Goal: Information Seeking & Learning: Learn about a topic

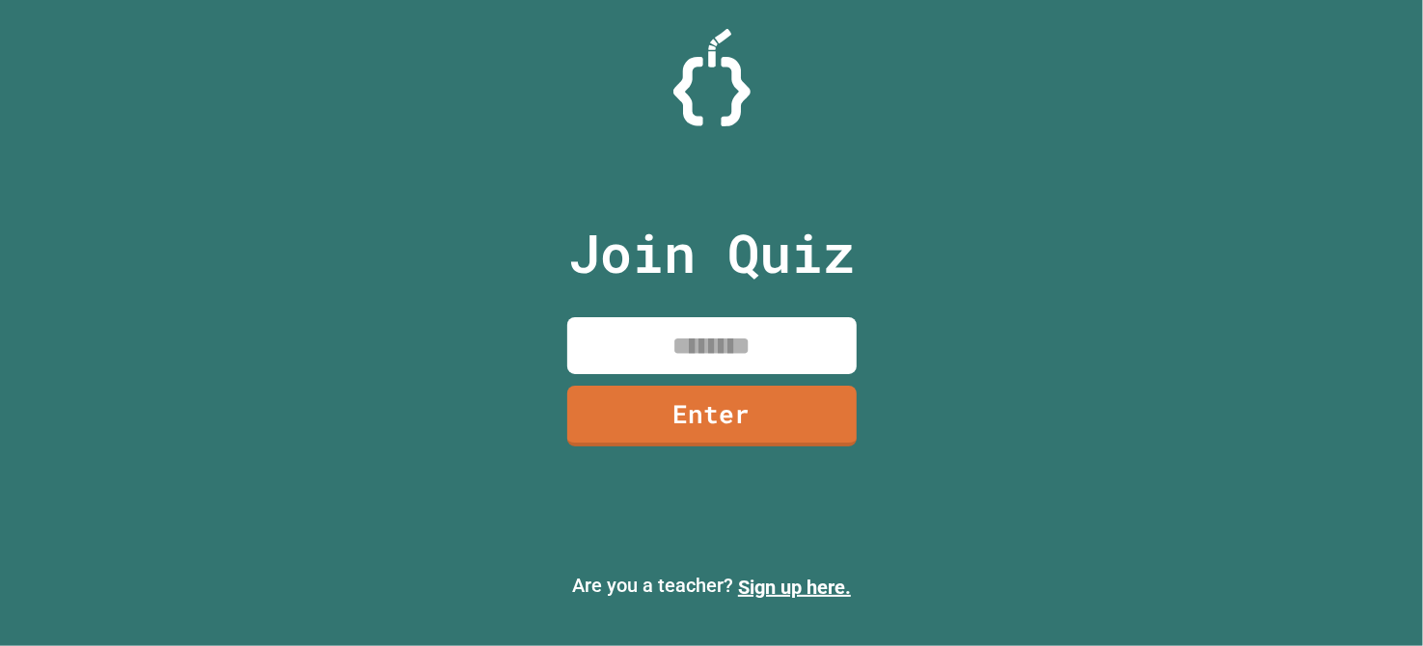
click at [686, 363] on input at bounding box center [711, 345] width 289 height 57
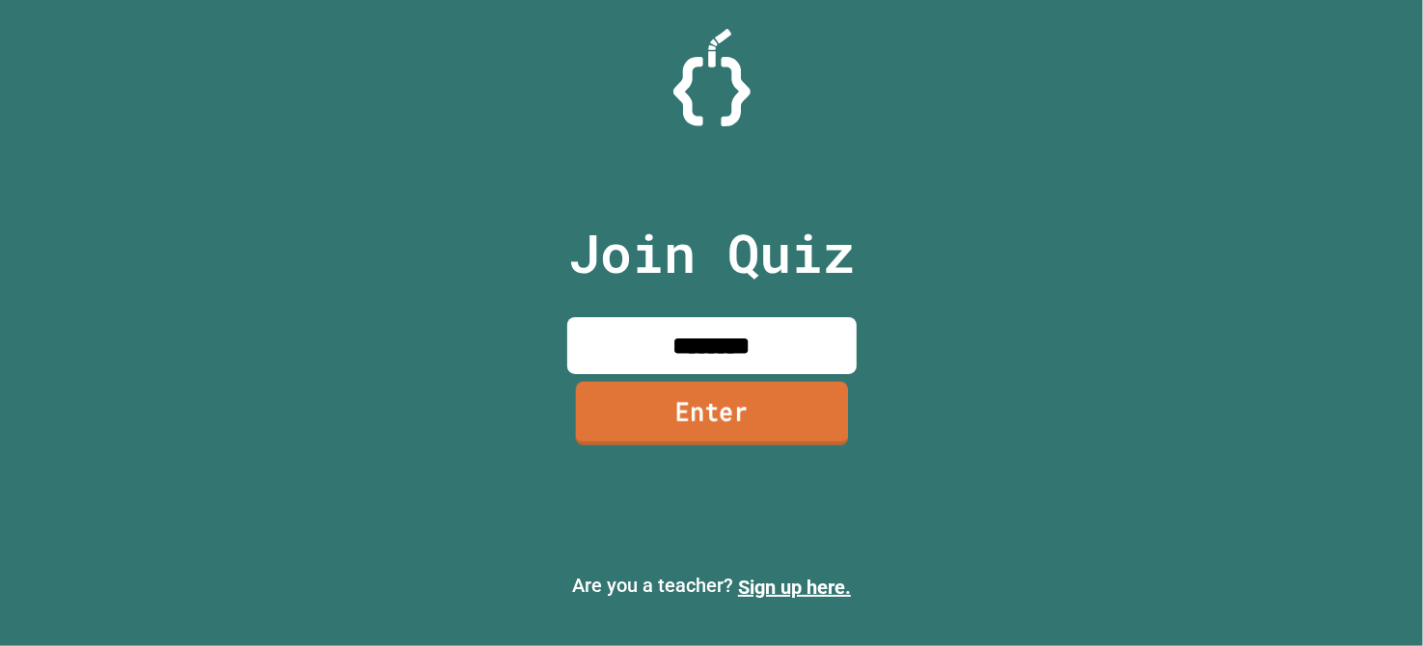
type input "********"
click at [758, 430] on link "Enter" at bounding box center [710, 415] width 291 height 64
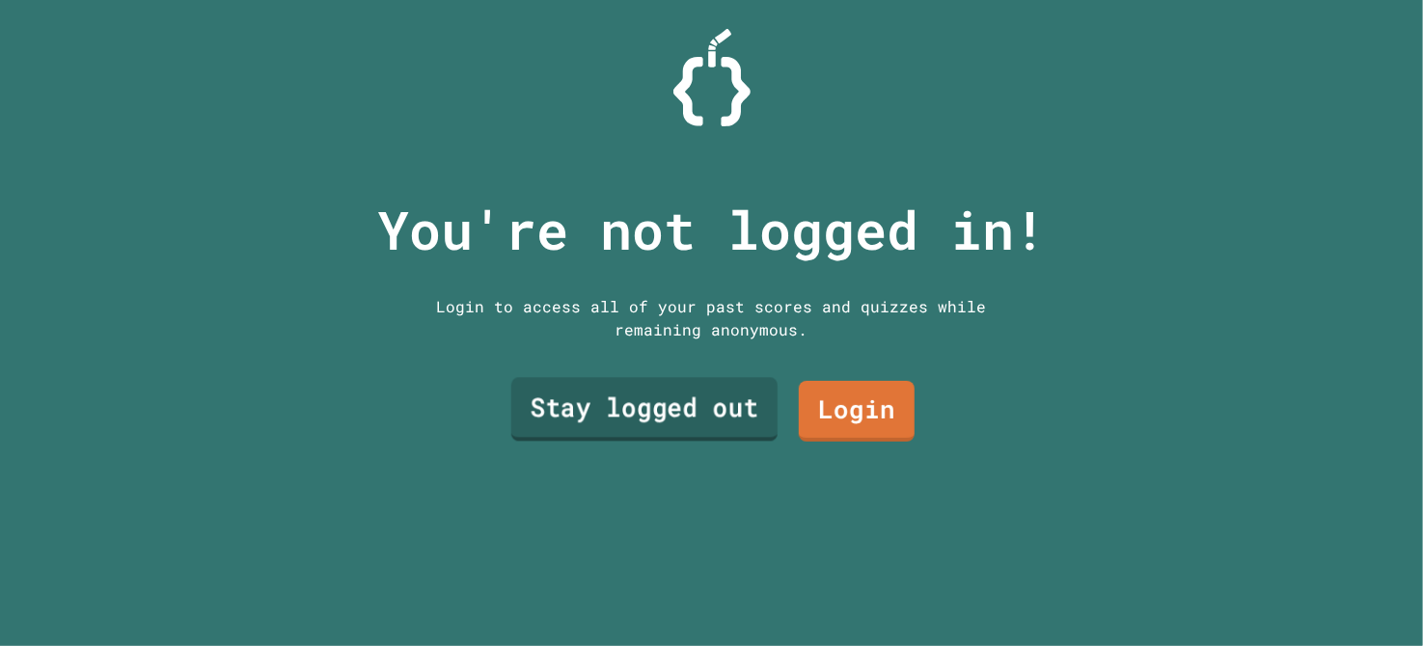
click at [731, 414] on link "Stay logged out" at bounding box center [643, 409] width 266 height 64
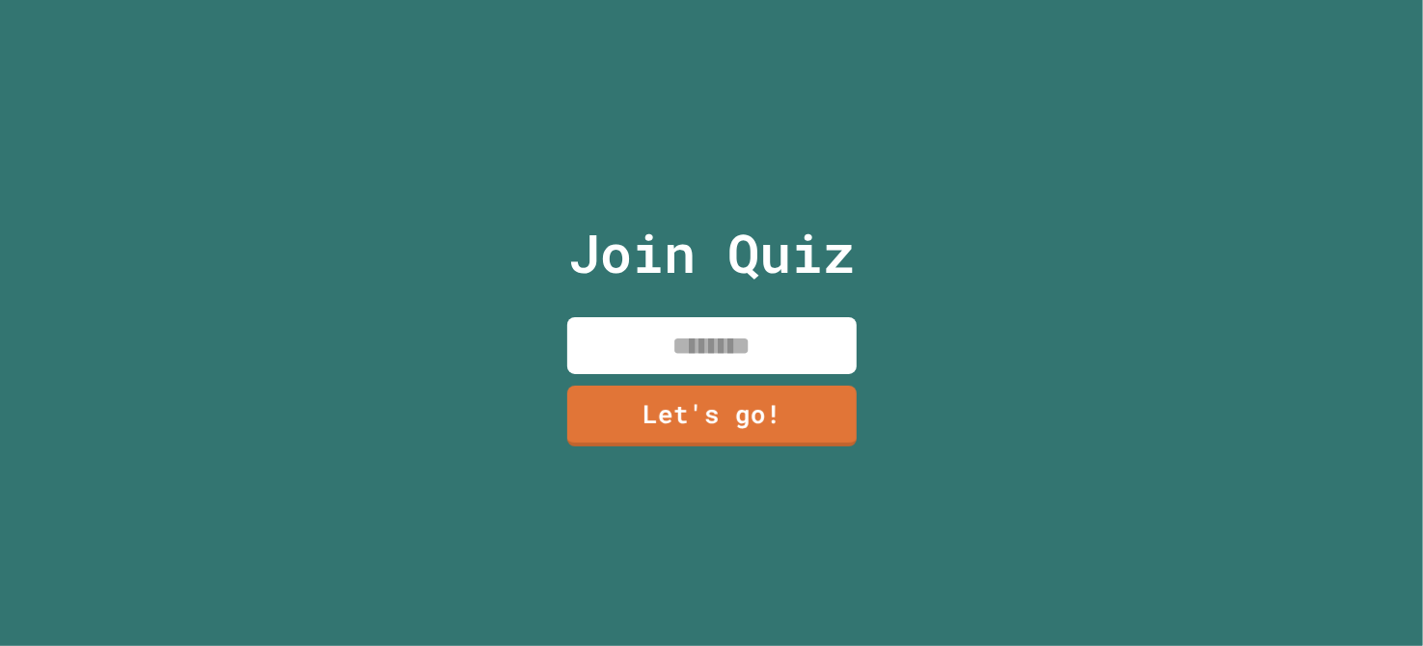
click at [805, 338] on input at bounding box center [711, 345] width 289 height 57
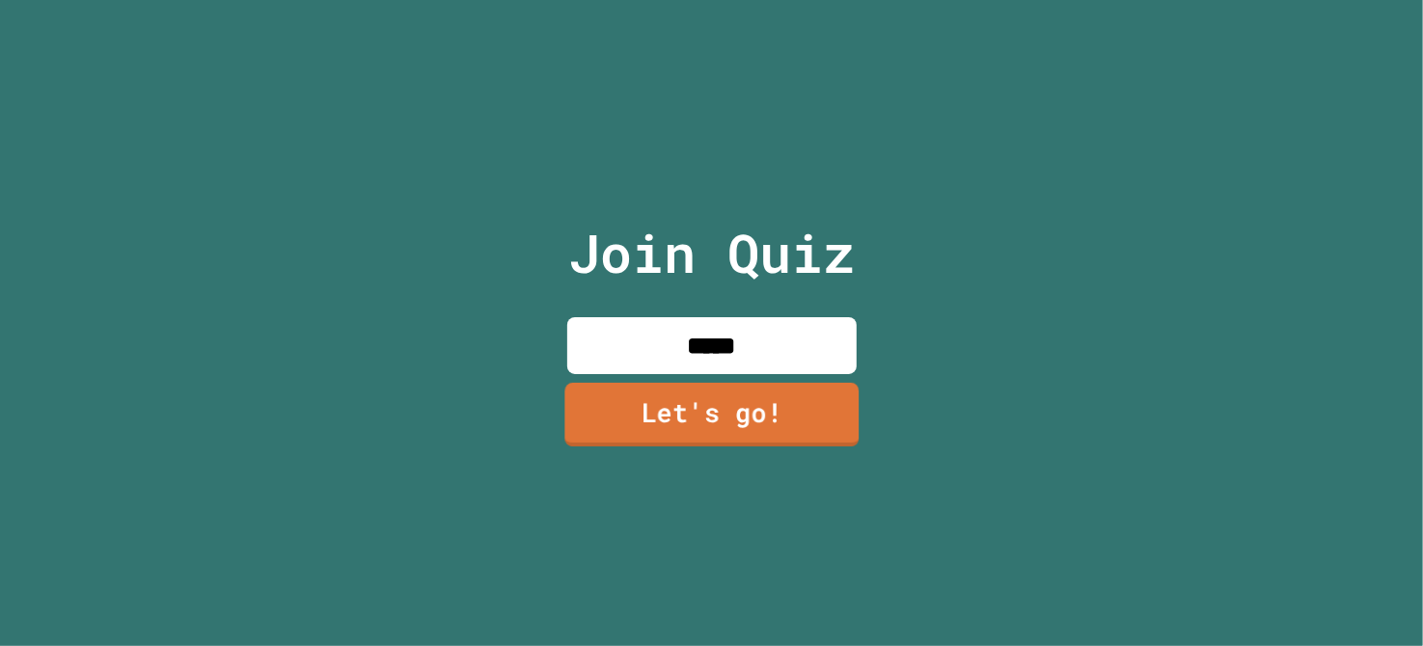
type input "*****"
click at [818, 399] on link "Let's go!" at bounding box center [711, 415] width 294 height 64
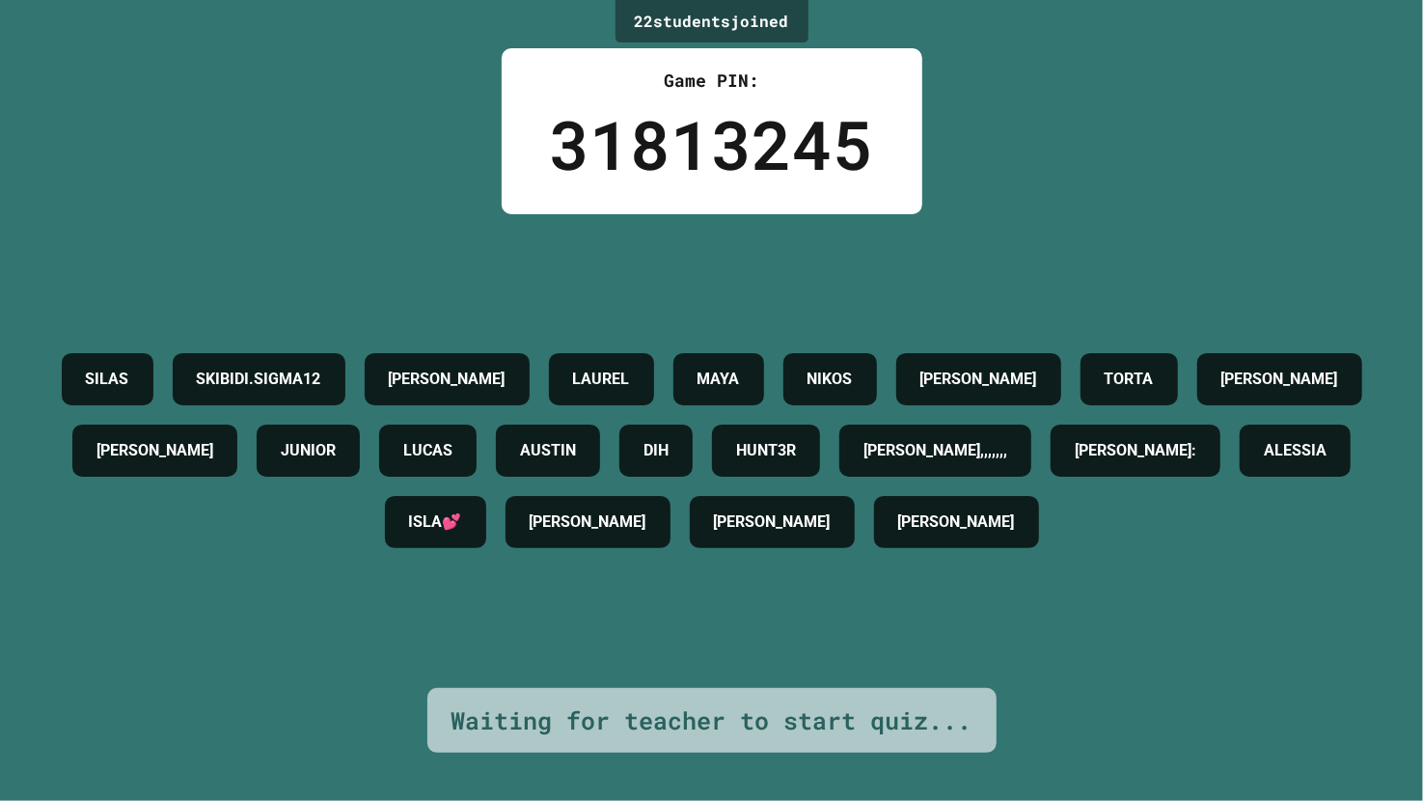
click at [321, 368] on h4 "SKIBIDI.SIGMA12" at bounding box center [259, 379] width 124 height 23
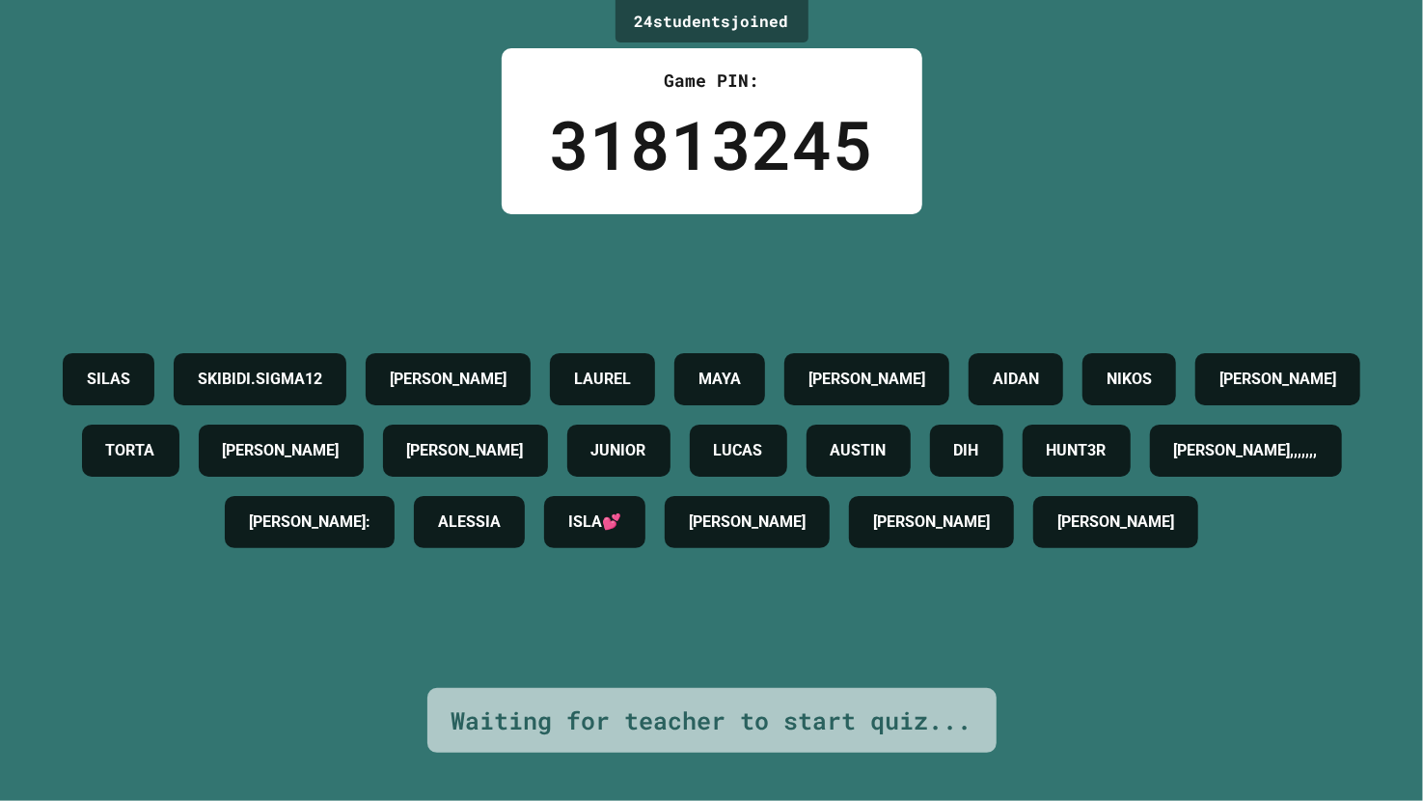
click at [1174, 462] on h4 "[PERSON_NAME],,,,,,," at bounding box center [1246, 450] width 144 height 23
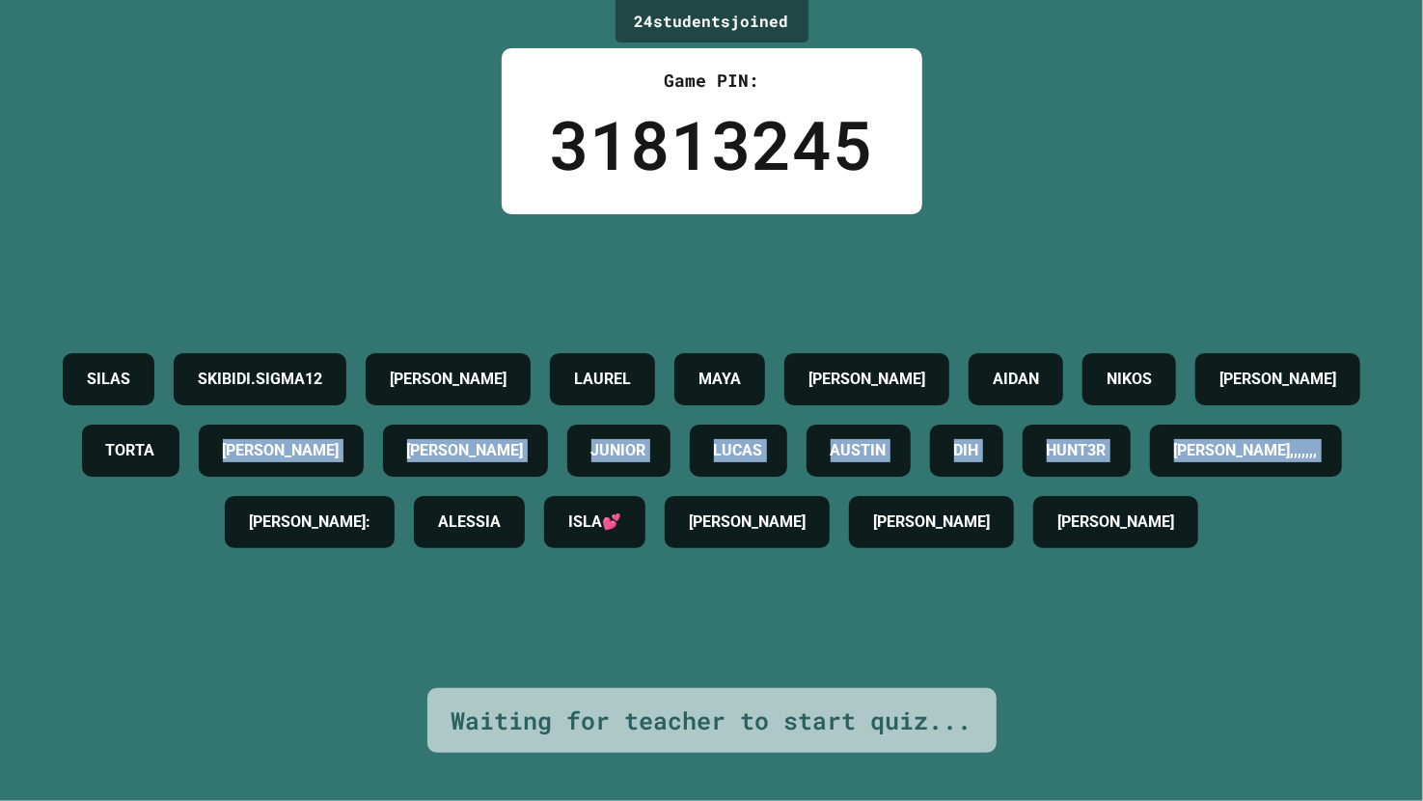
drag, startPoint x: 670, startPoint y: 470, endPoint x: 670, endPoint y: 430, distance: 39.6
click at [670, 430] on div "SILAS SKIBIDI.SIGMA12 [PERSON_NAME] [PERSON_NAME] AIDAN [PERSON_NAME] TORTA [PE…" at bounding box center [711, 450] width 1327 height 214
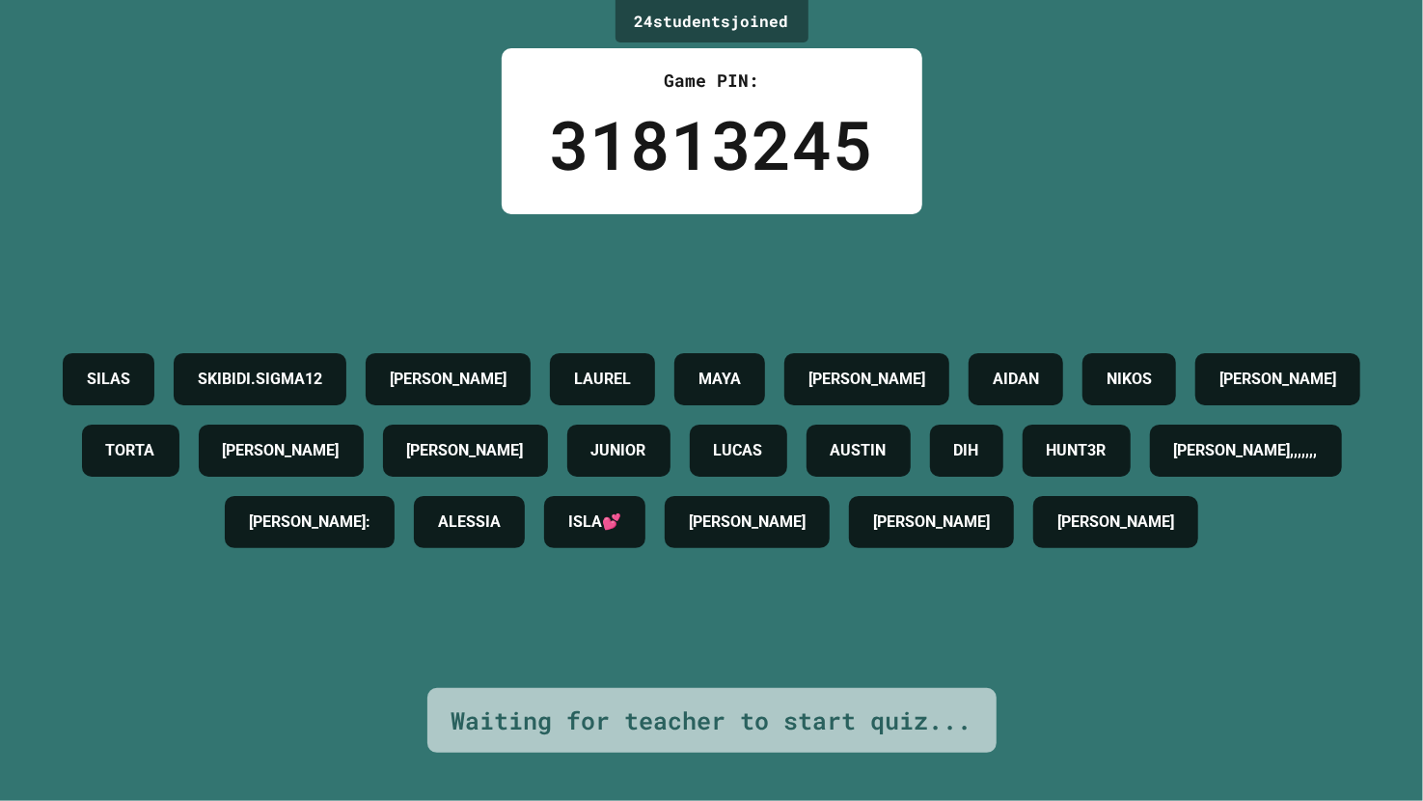
click at [849, 548] on div "[PERSON_NAME]" at bounding box center [931, 522] width 165 height 52
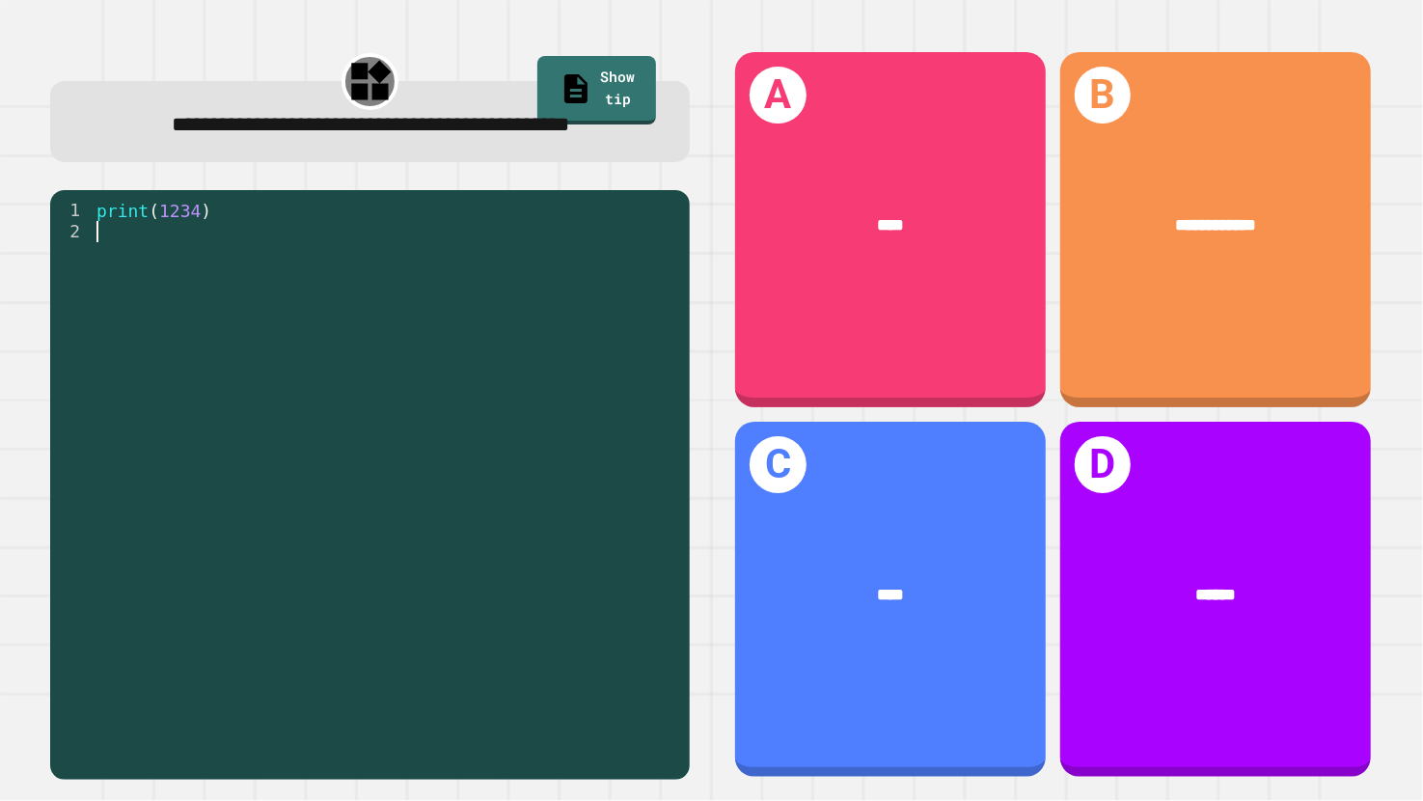
drag, startPoint x: 155, startPoint y: 271, endPoint x: 98, endPoint y: 283, distance: 58.1
drag, startPoint x: 98, startPoint y: 283, endPoint x: 99, endPoint y: 109, distance: 173.7
click at [99, 109] on div "**********" at bounding box center [370, 121] width 641 height 81
click at [111, 259] on div "print ( 1234 )" at bounding box center [387, 465] width 588 height 531
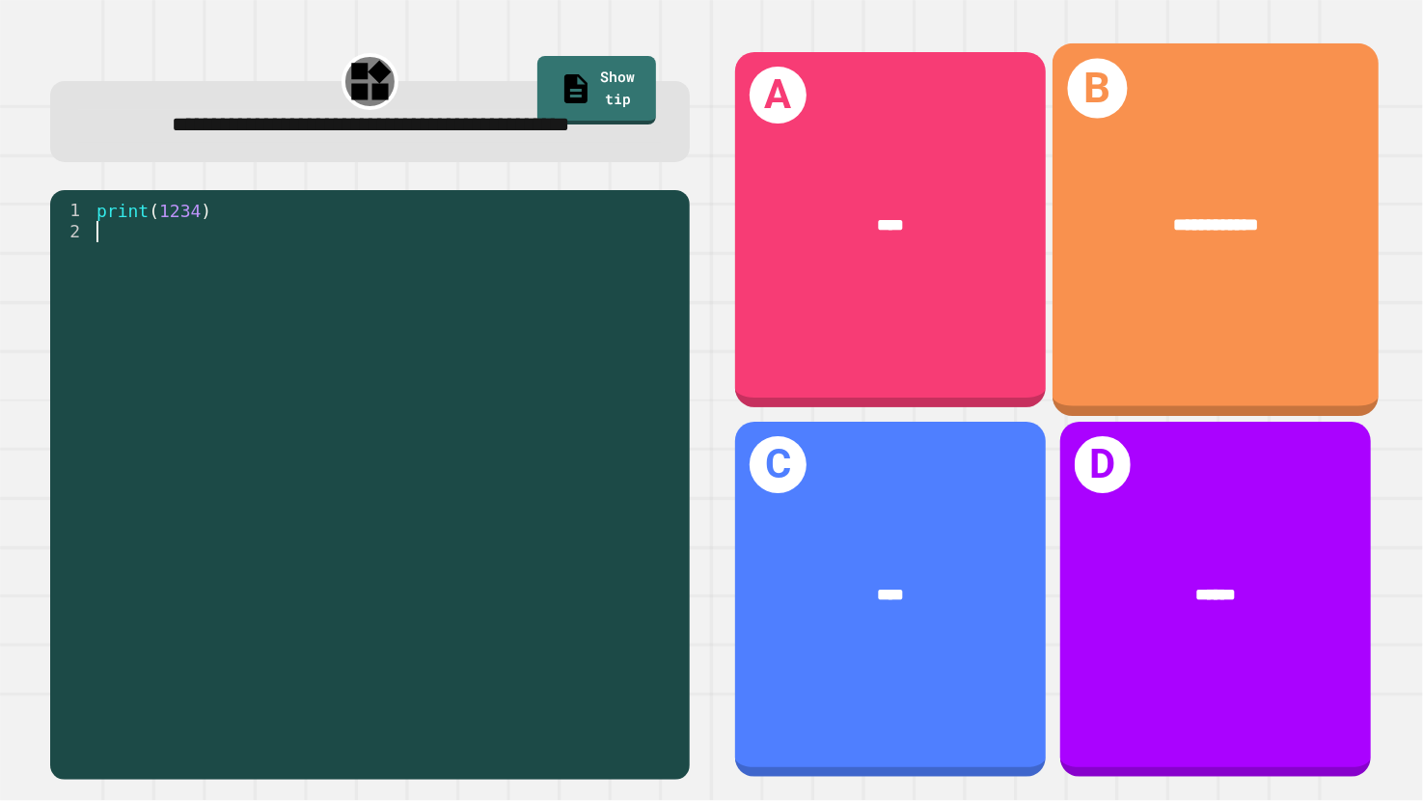
click at [1178, 177] on div "**********" at bounding box center [1216, 225] width 326 height 97
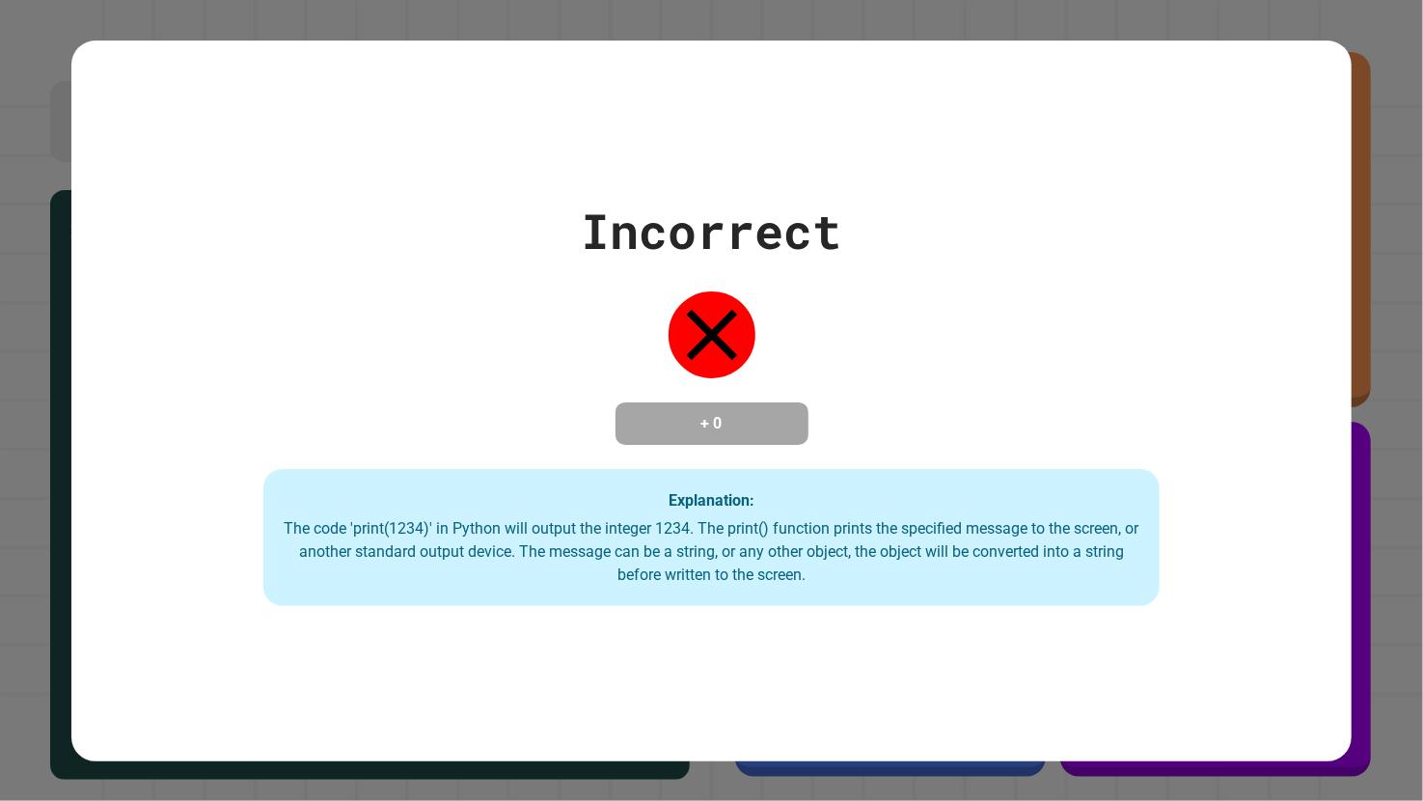
click at [1178, 169] on div "Incorrect + 0 Explanation: The code 'print(1234)' in Python will output the int…" at bounding box center [711, 401] width 1281 height 721
click at [441, 393] on div "Incorrect + 0 Explanation: The code 'print(1234)' in Python will output the int…" at bounding box center [711, 400] width 1281 height 411
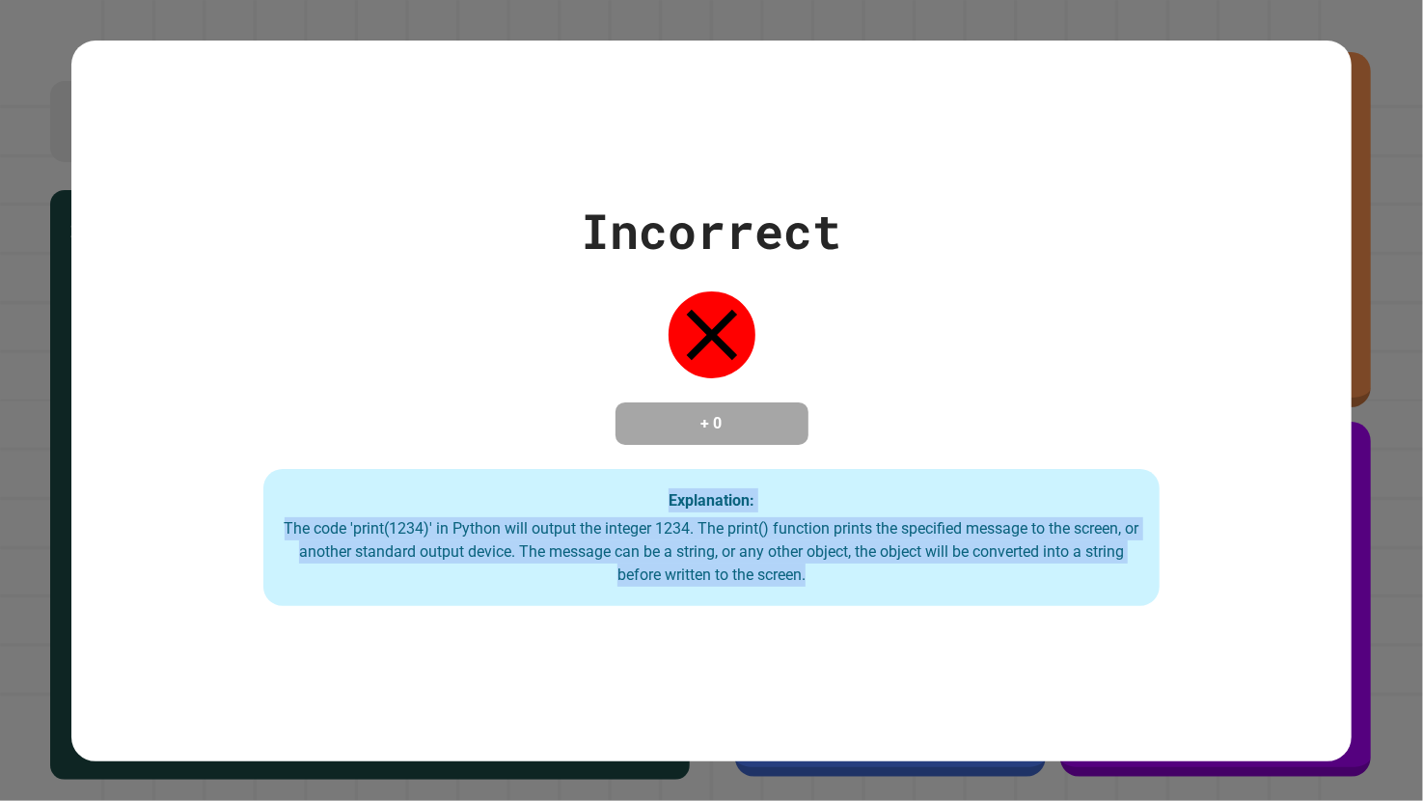
drag, startPoint x: 441, startPoint y: 393, endPoint x: 718, endPoint y: 583, distance: 335.8
click at [718, 583] on div "Incorrect + 0 Explanation: The code 'print(1234)' in Python will output the int…" at bounding box center [711, 400] width 1281 height 411
click at [705, 645] on div "Incorrect + 0 Explanation: The code 'print(1234)' in Python will output the int…" at bounding box center [711, 401] width 1281 height 721
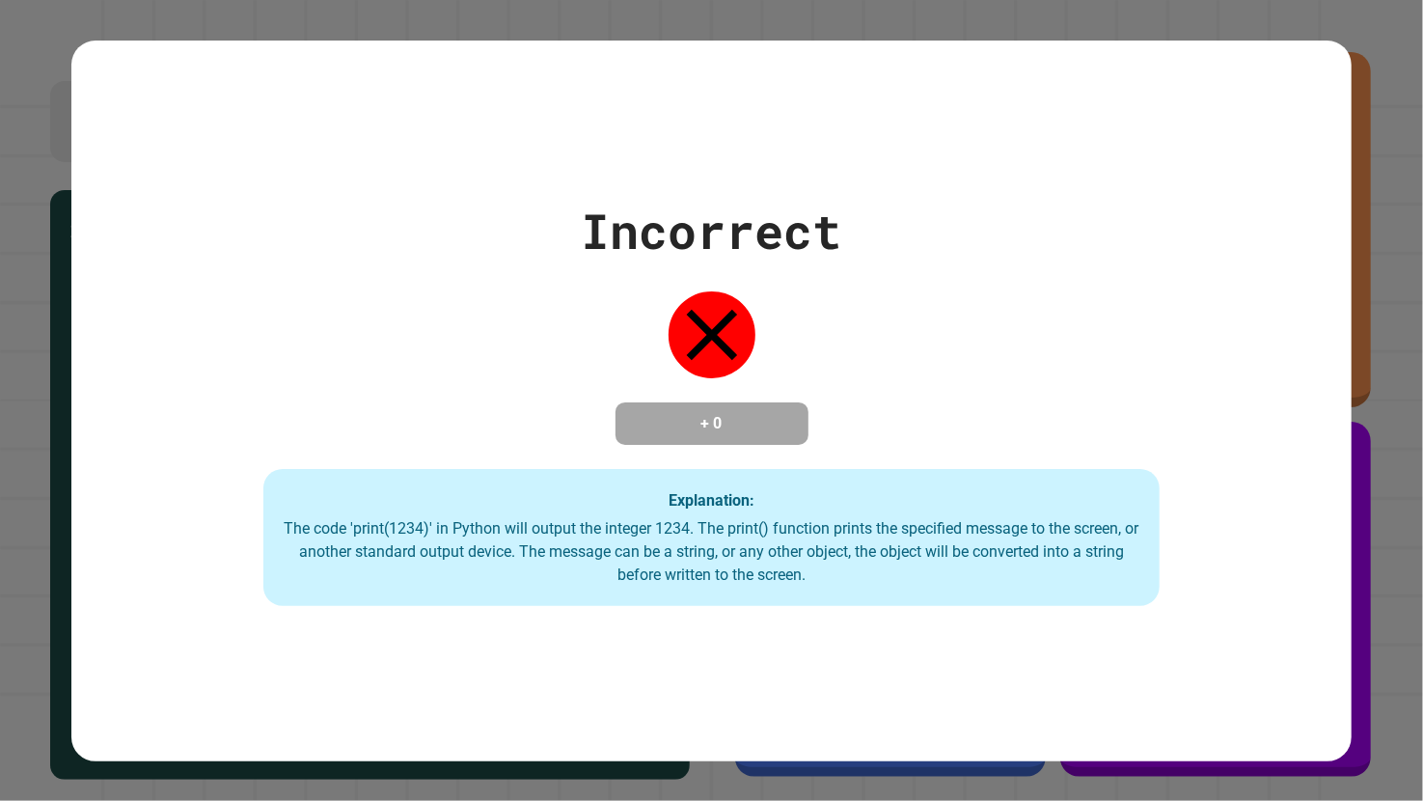
click at [705, 645] on div "Incorrect + 0 Explanation: The code 'print(1234)' in Python will output the int…" at bounding box center [711, 401] width 1281 height 721
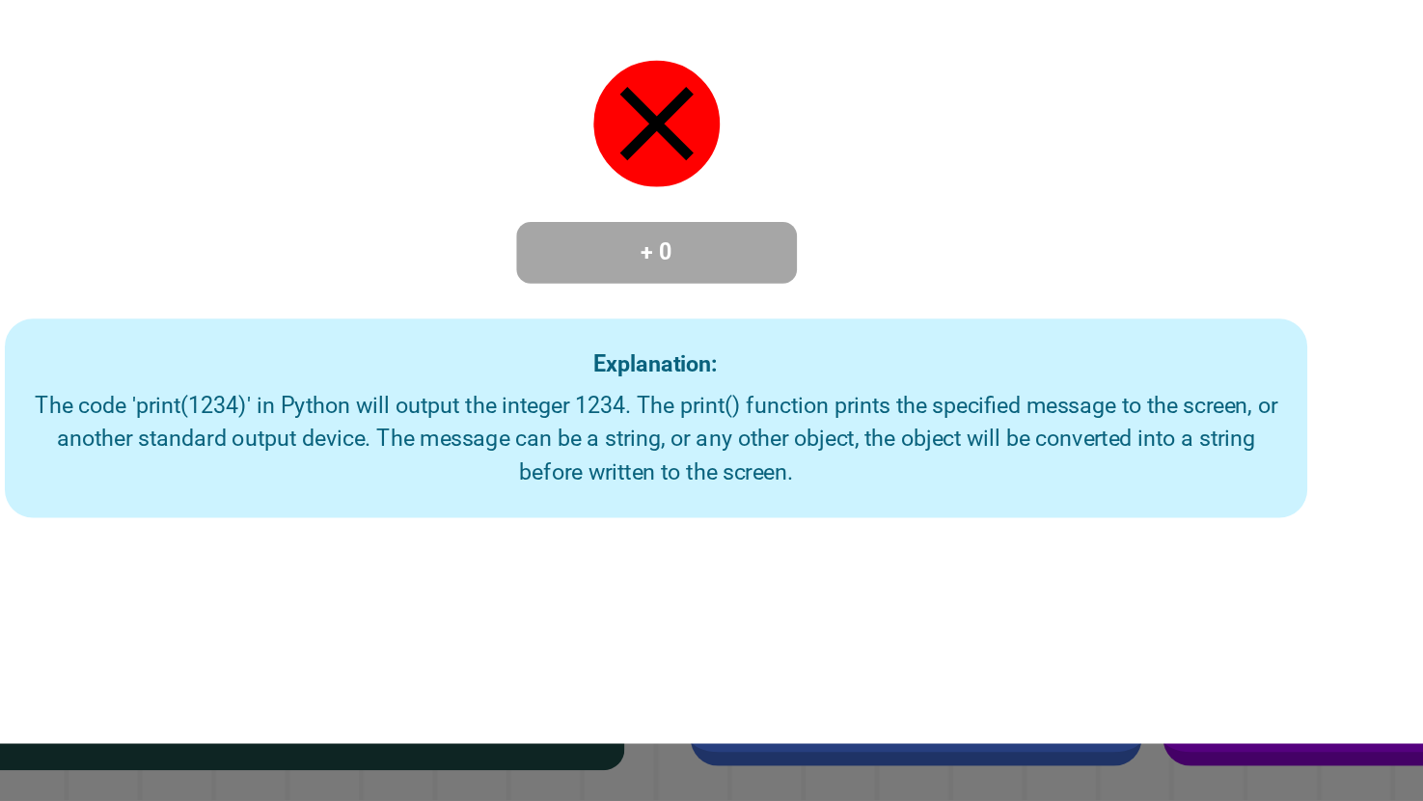
drag, startPoint x: 834, startPoint y: 755, endPoint x: 834, endPoint y: 769, distance: 13.5
click at [834, 645] on div "Incorrect + 0 Explanation: The code 'print(1234)' in Python will output the int…" at bounding box center [711, 400] width 1423 height 801
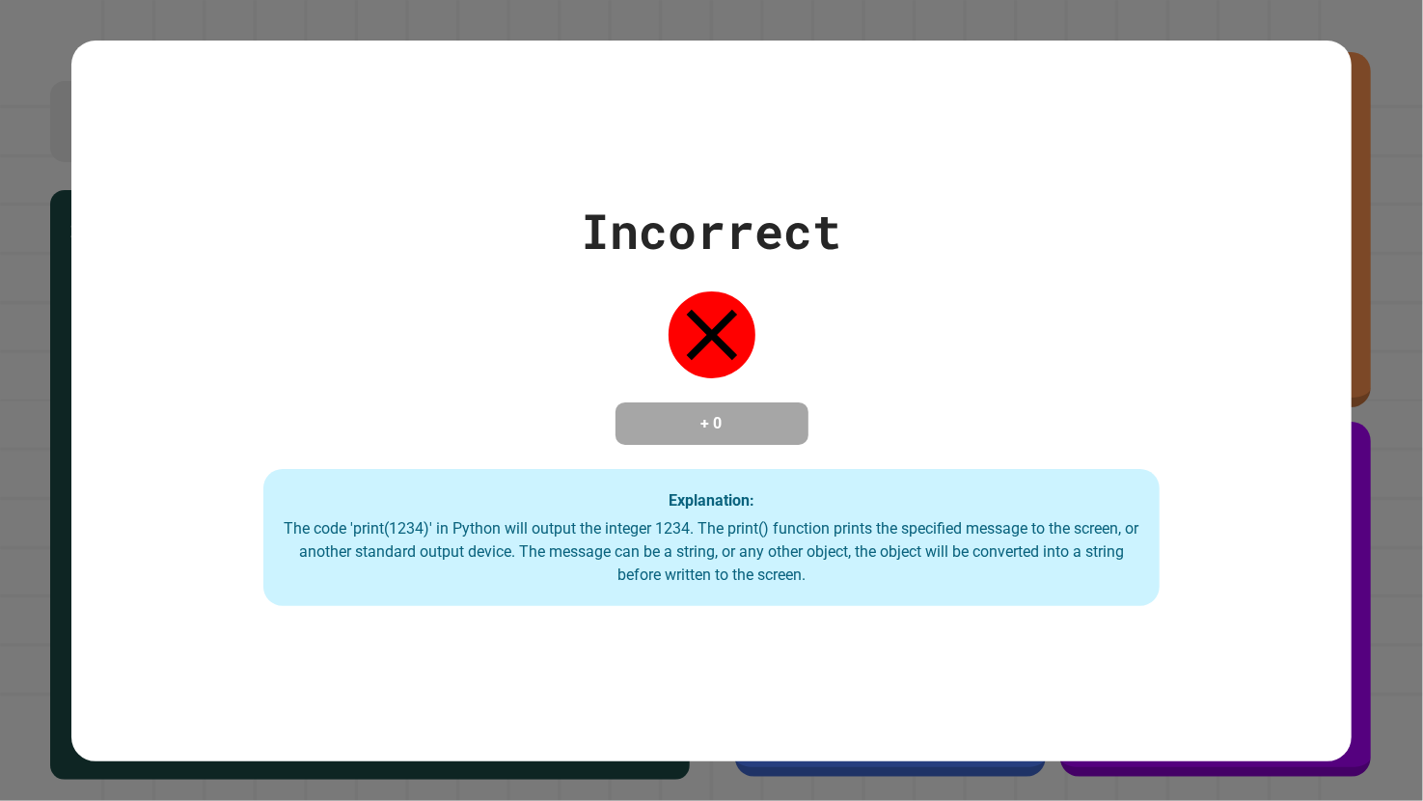
click at [834, 645] on div "Incorrect + 0 Explanation: The code 'print(1234)' in Python will output the int…" at bounding box center [711, 400] width 1423 height 801
click at [835, 645] on div "Incorrect + 0 Explanation: The code 'print(1234)' in Python will output the int…" at bounding box center [711, 400] width 1423 height 801
click at [837, 645] on div "Incorrect + 0 Explanation: The code 'print(1234)' in Python will output the int…" at bounding box center [711, 400] width 1423 height 801
click at [961, 641] on div "Incorrect + 0 Explanation: The code 'print(1234)' in Python will output the int…" at bounding box center [711, 401] width 1281 height 721
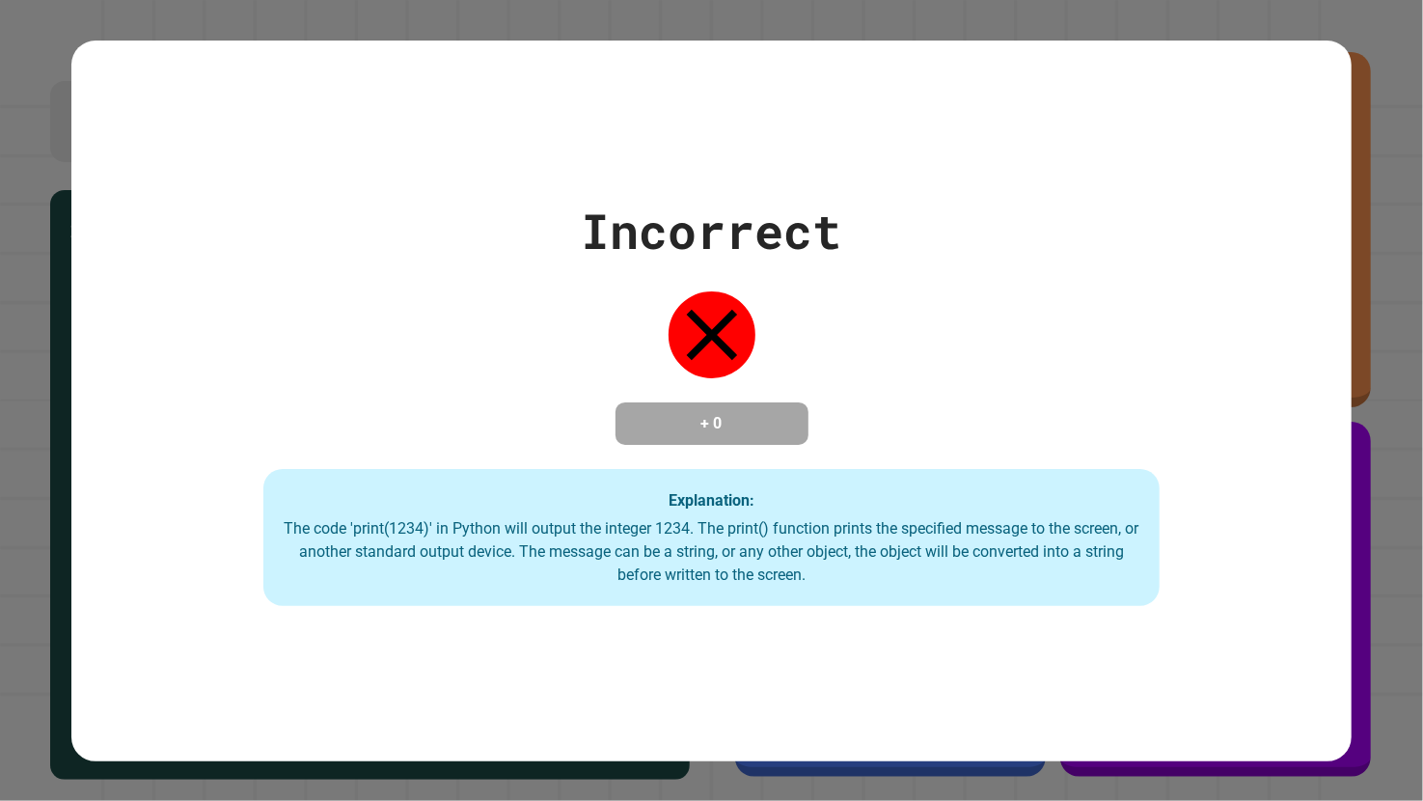
click at [961, 641] on div "Incorrect + 0 Explanation: The code 'print(1234)' in Python will output the int…" at bounding box center [711, 401] width 1281 height 721
drag, startPoint x: 961, startPoint y: 641, endPoint x: 606, endPoint y: 674, distance: 356.6
click at [606, 645] on div "Incorrect + 0 Explanation: The code 'print(1234)' in Python will output the int…" at bounding box center [711, 401] width 1281 height 721
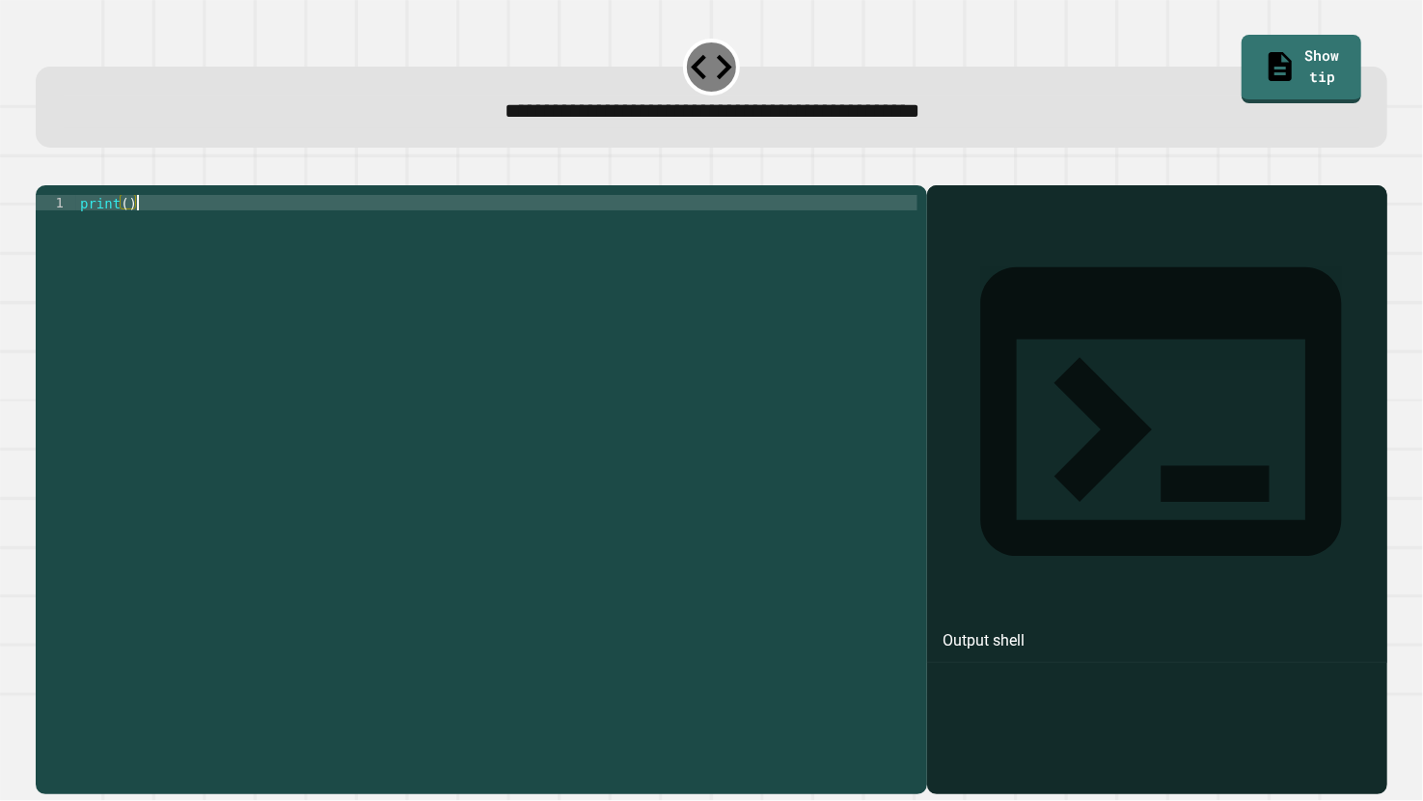
click at [133, 232] on div "print ( )" at bounding box center [496, 465] width 841 height 540
click at [129, 227] on div "print ( )" at bounding box center [496, 465] width 841 height 540
drag, startPoint x: 609, startPoint y: 114, endPoint x: 731, endPoint y: 116, distance: 122.5
click at [731, 116] on span "**********" at bounding box center [712, 110] width 415 height 21
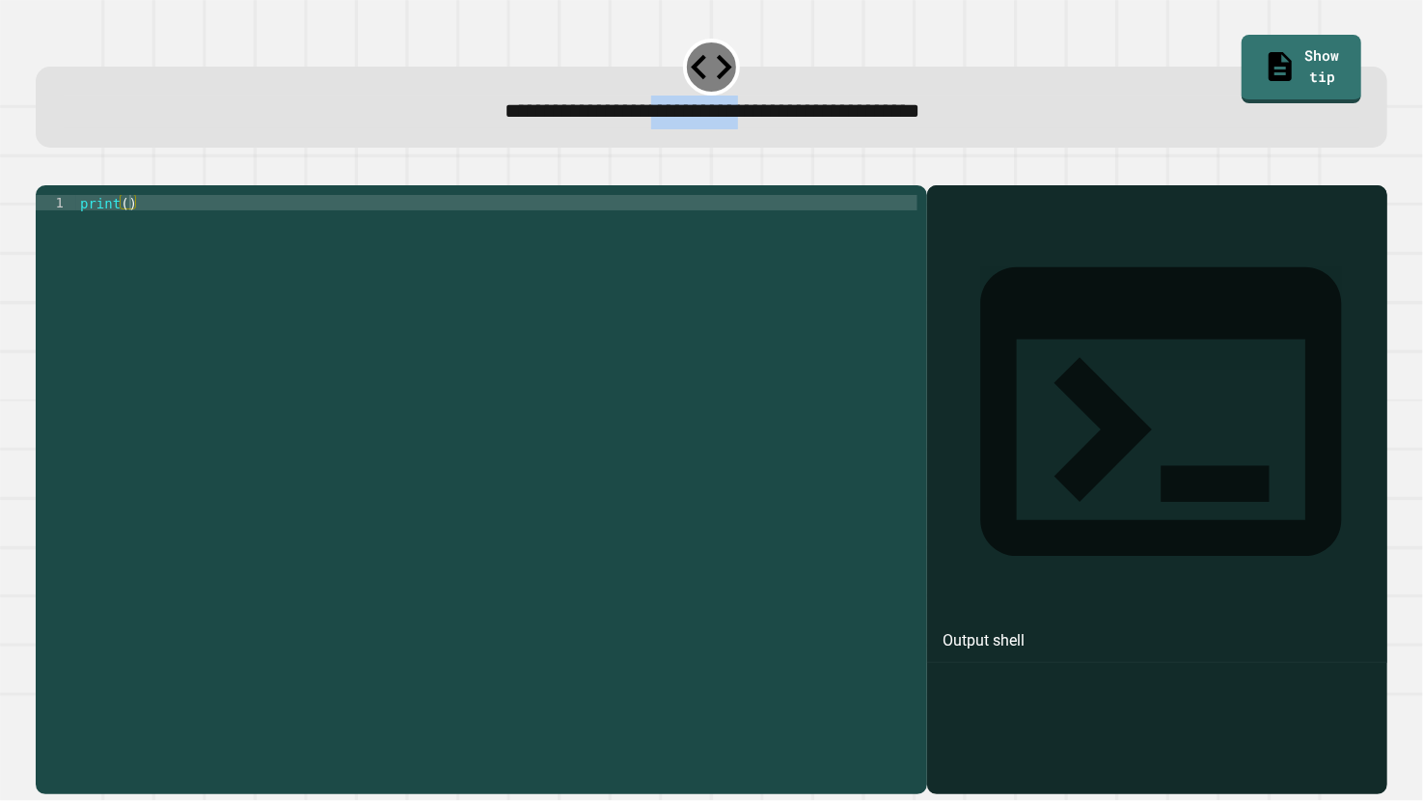
copy span "**********"
paste textarea "**********"
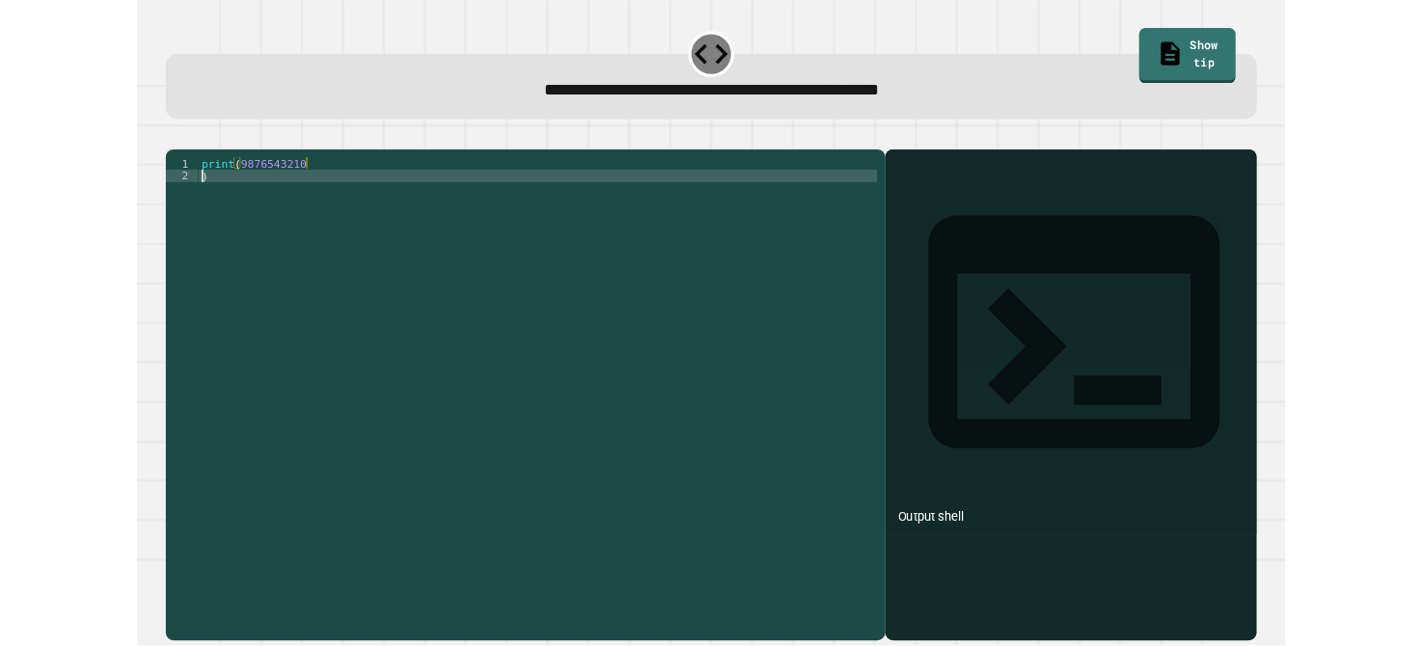
scroll to position [0, 0]
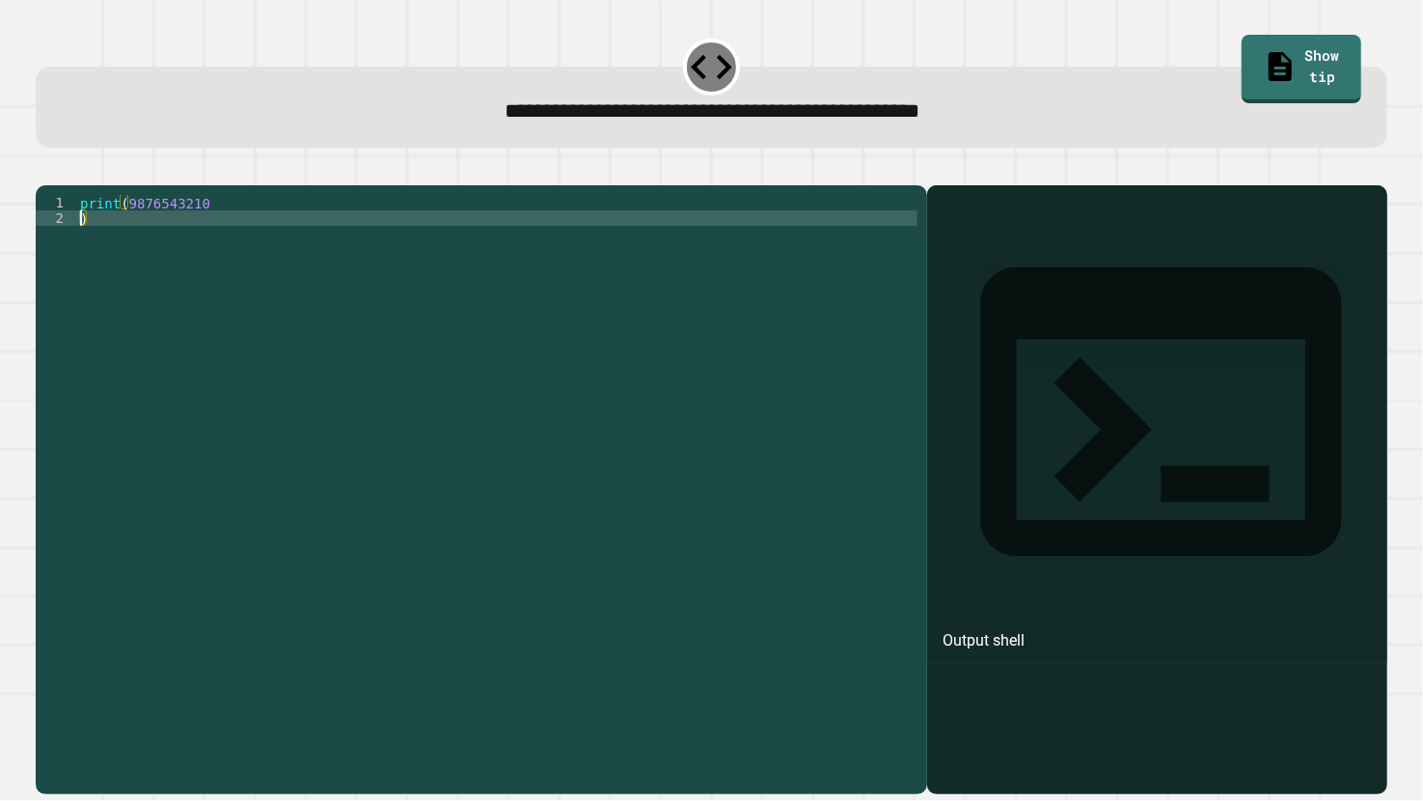
type textarea "**********"
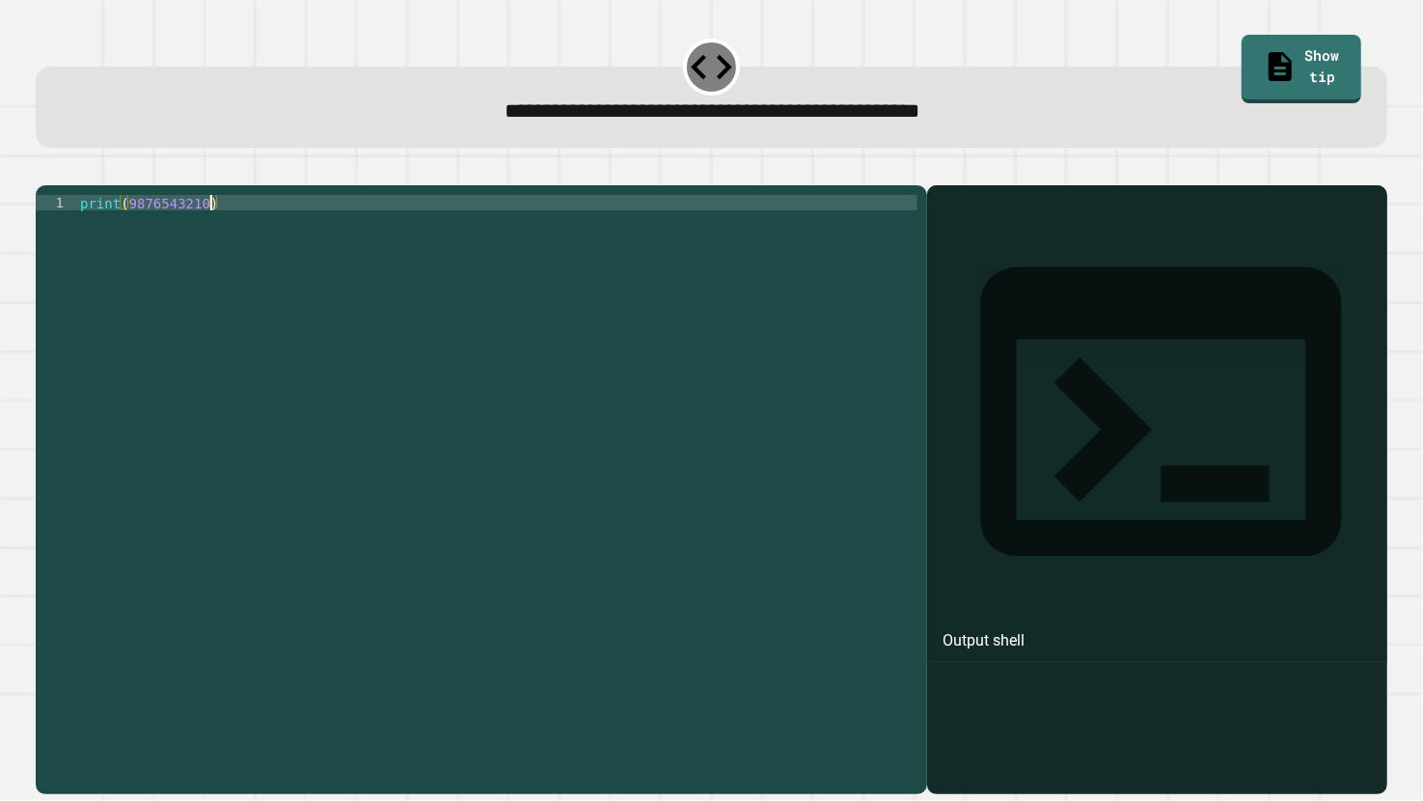
click at [57, 160] on div "**********" at bounding box center [712, 477] width 1366 height 645
click at [0, 123] on div "**********" at bounding box center [711, 400] width 1423 height 801
drag, startPoint x: 42, startPoint y: 145, endPoint x: 35, endPoint y: 206, distance: 62.2
click at [36, 185] on div at bounding box center [712, 173] width 1352 height 23
click at [45, 170] on icon "button" at bounding box center [45, 170] width 0 height 0
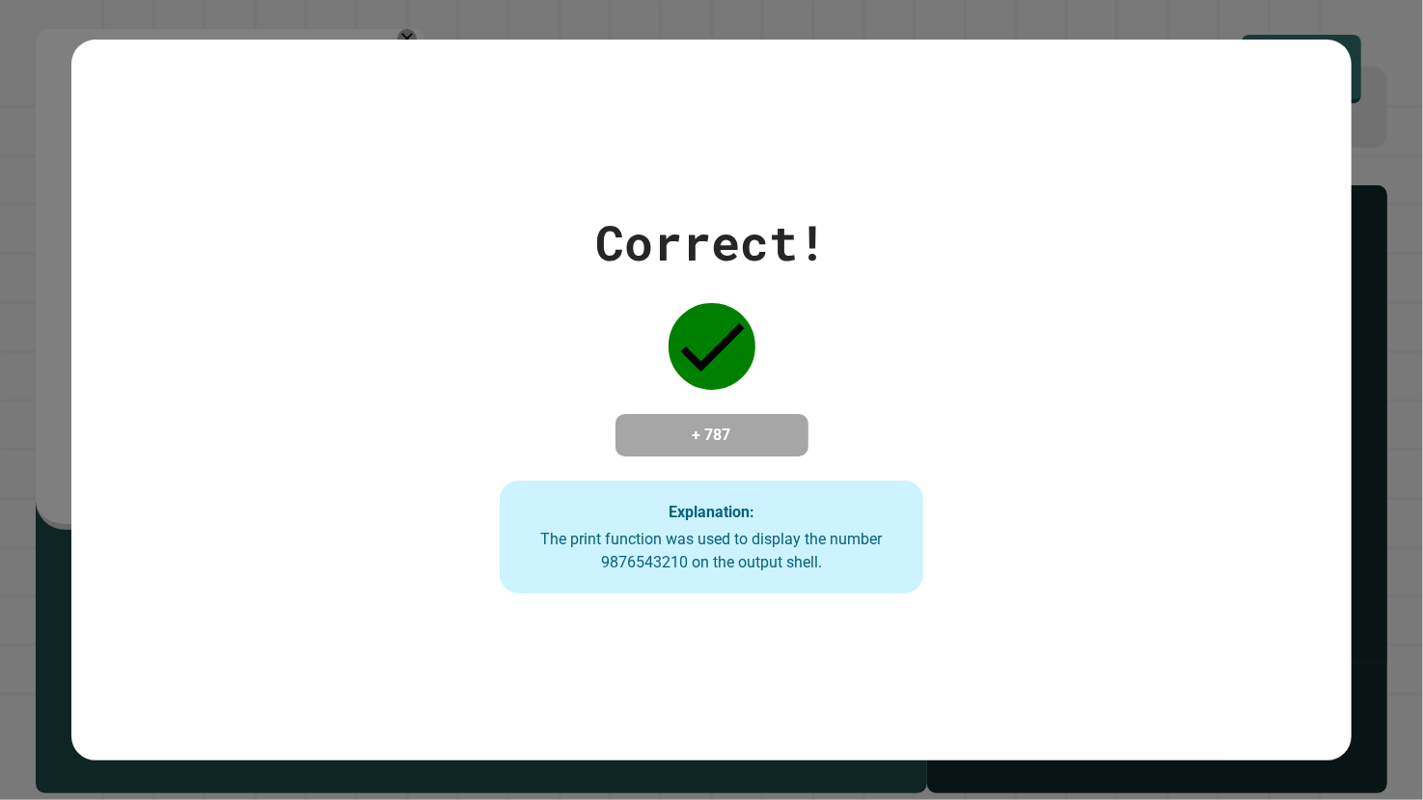
click at [730, 645] on div "Correct! + 787 Explanation: The print function was used to display the number 9…" at bounding box center [711, 400] width 1281 height 720
drag, startPoint x: 0, startPoint y: 780, endPoint x: 779, endPoint y: 656, distance: 788.4
click at [779, 645] on div "Correct! + 787 Explanation: The print function was used to display the number 9…" at bounding box center [711, 400] width 1281 height 720
click at [779, 645] on div "Correct! + 787 Explanation: The print function was used to display the number 9…" at bounding box center [711, 401] width 1281 height 721
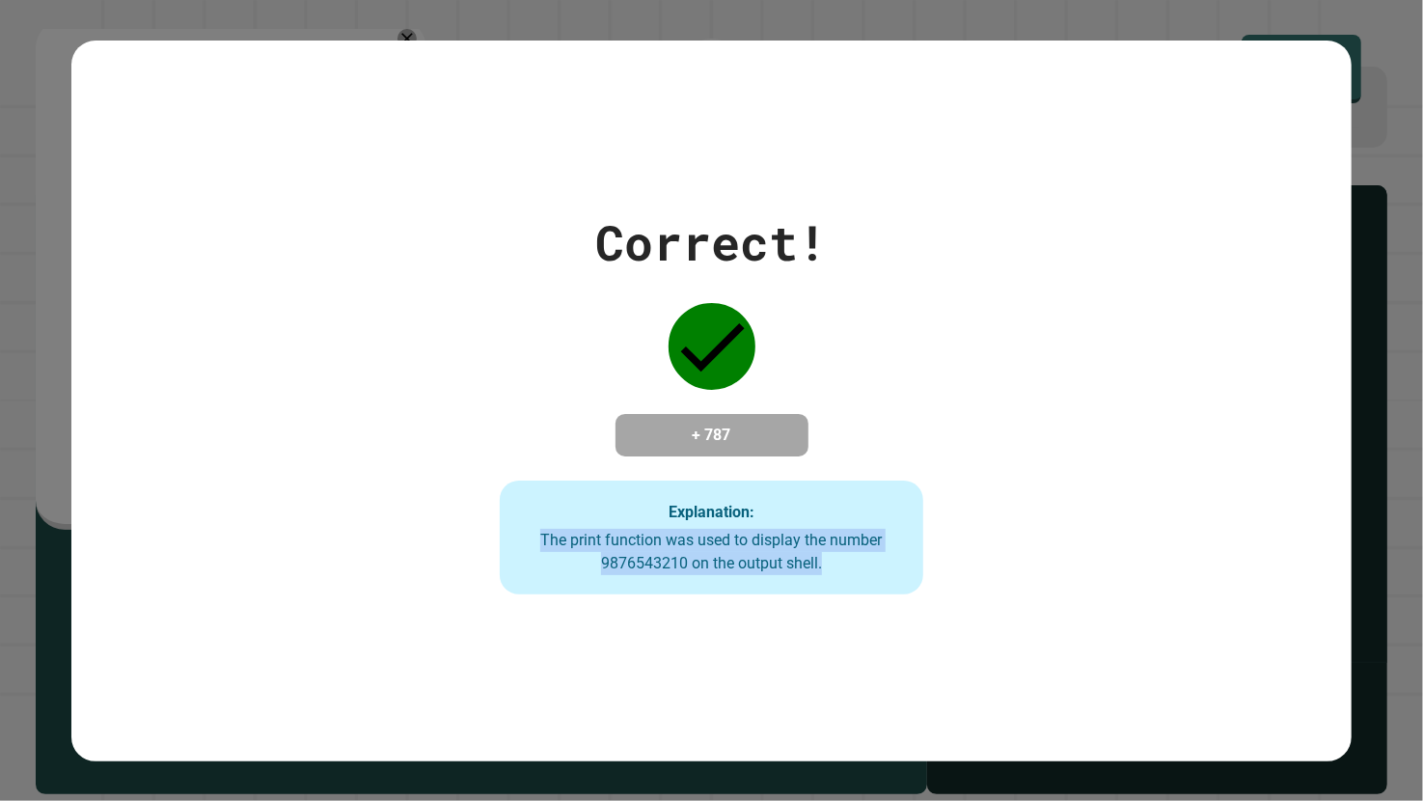
click at [779, 645] on div "Correct! + 787 Explanation: The print function was used to display the number 9…" at bounding box center [711, 401] width 1281 height 721
click at [659, 552] on div "The print function was used to display the number 9876543210 on the output shel…" at bounding box center [711, 552] width 385 height 46
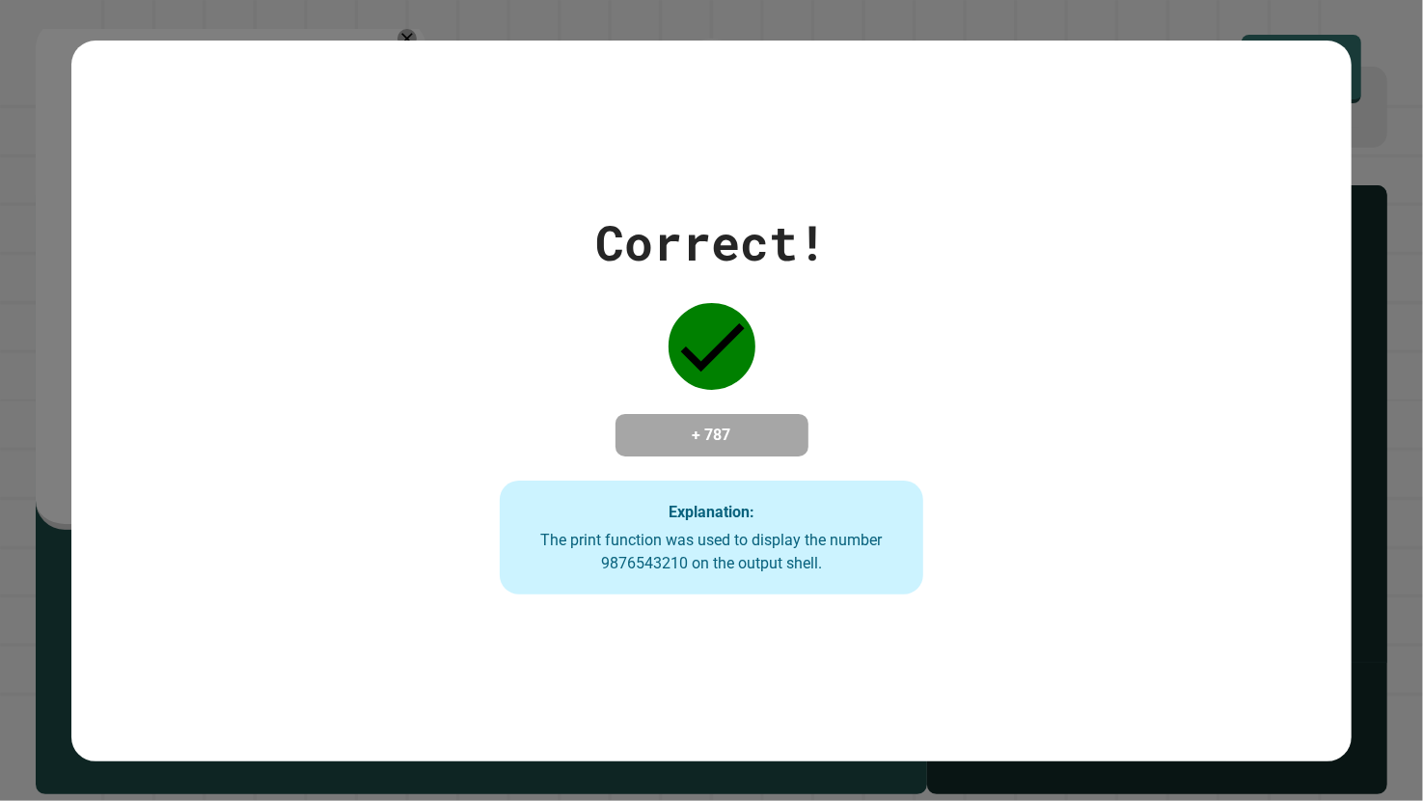
click at [944, 564] on div "Correct! + 787 Explanation: The print function was used to display the number 9…" at bounding box center [711, 400] width 605 height 388
